Goal: Information Seeking & Learning: Learn about a topic

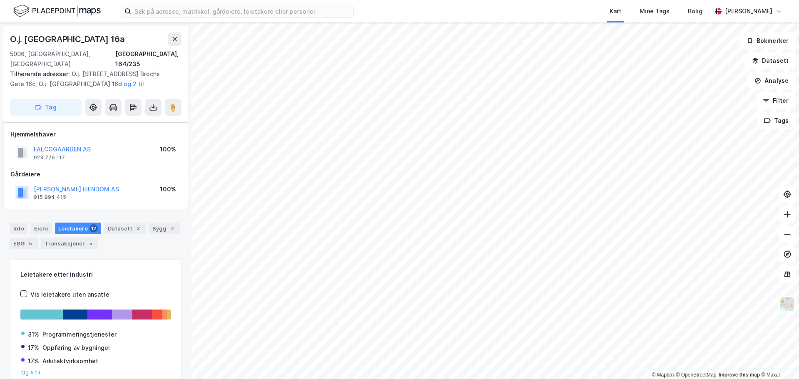
scroll to position [3, 0]
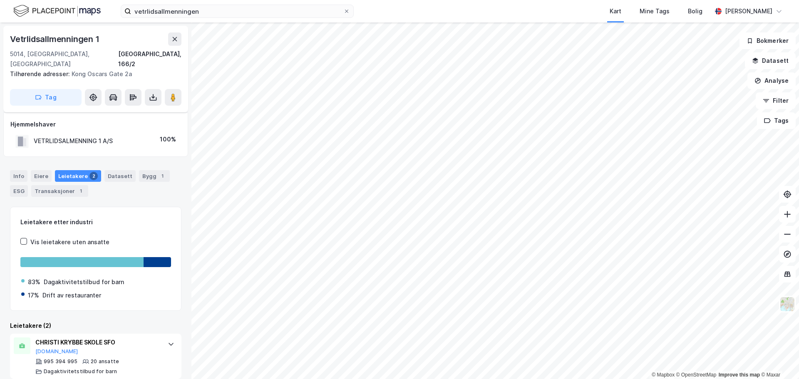
scroll to position [44, 0]
